Goal: Information Seeking & Learning: Learn about a topic

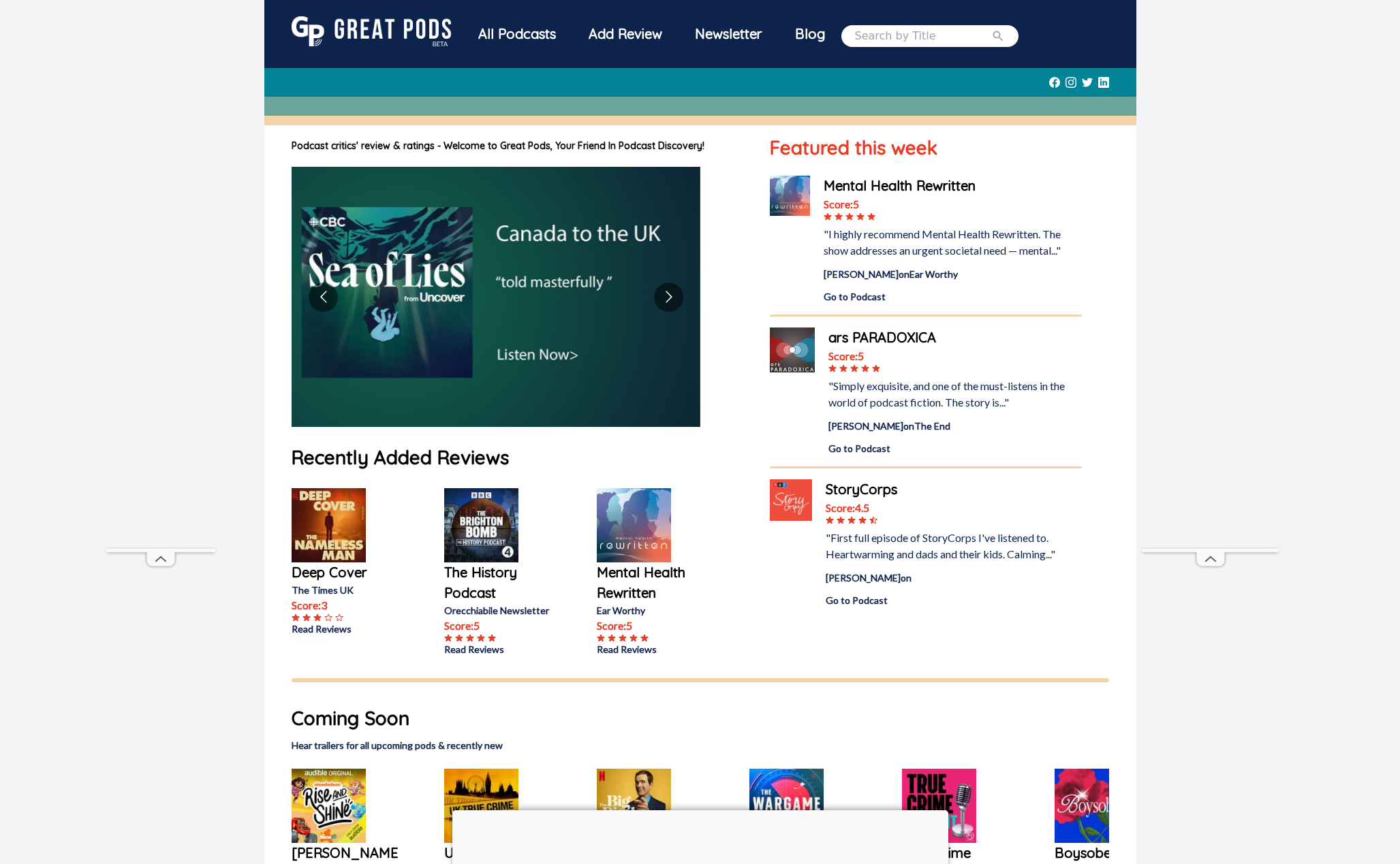
click at [797, 491] on img at bounding box center [790, 500] width 42 height 42
